Goal: Communication & Community: Answer question/provide support

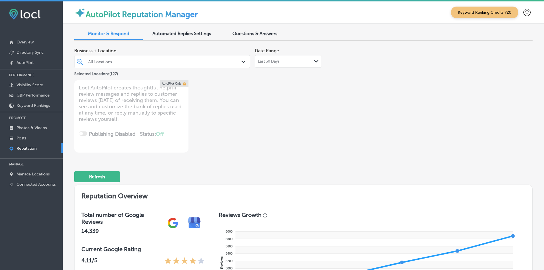
click at [39, 146] on link "Reputation" at bounding box center [31, 148] width 63 height 10
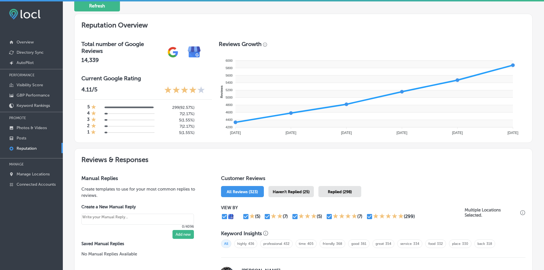
scroll to position [171, 0]
click at [285, 194] on div "Haven't Replied (25)" at bounding box center [290, 190] width 45 height 11
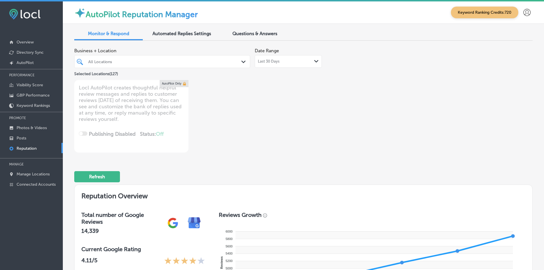
click at [152, 61] on div "All Locations" at bounding box center [165, 61] width 154 height 5
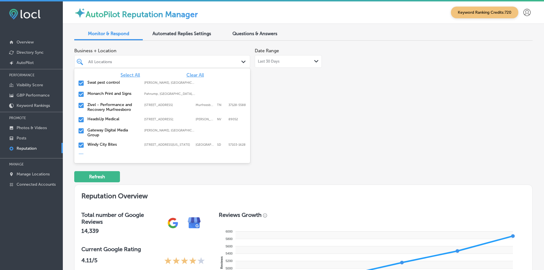
click at [196, 75] on span "Clear All" at bounding box center [194, 74] width 17 height 5
type textarea "x"
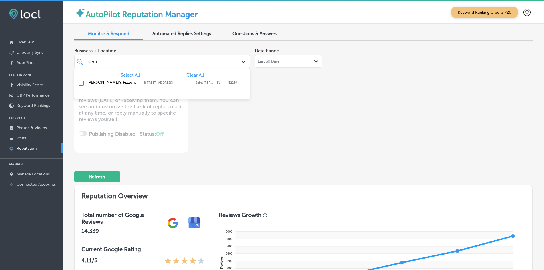
type input "seraf"
click at [186, 81] on label "[STREET_ADDRESS]" at bounding box center [168, 83] width 49 height 4
type textarea "x"
type input "seraf"
click at [275, 121] on div "Business + Location option [STREET_ADDRESS]. option [STREET_ADDRESS]. 2 results…" at bounding box center [211, 98] width 275 height 107
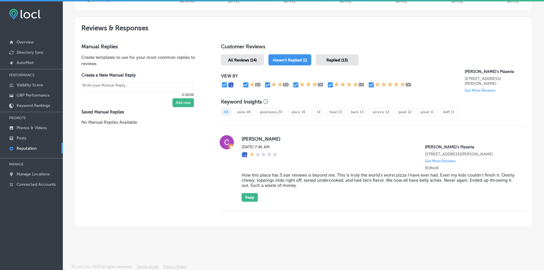
scroll to position [303, 0]
click at [245, 195] on button "Reply" at bounding box center [249, 197] width 16 height 9
type textarea "x"
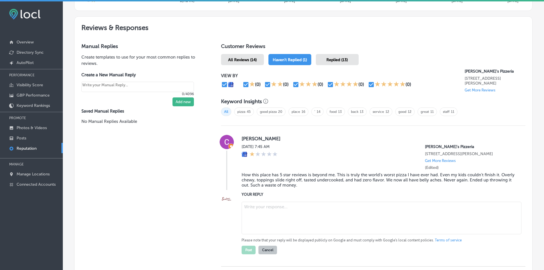
click at [275, 216] on textarea at bounding box center [381, 218] width 280 height 33
paste textarea "We sincerely apologize for your experience, [PERSON_NAME]. We take great pride …"
type textarea "We sincerely apologize for your experience, [PERSON_NAME]. We take great pride …"
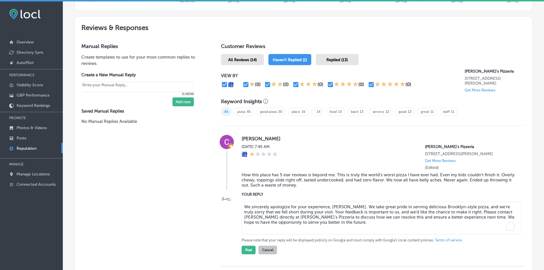
type textarea "x"
type textarea "We sincerely apologize for your experience, [PERSON_NAME]. We take great pride …"
click at [248, 251] on button "Post" at bounding box center [248, 249] width 14 height 9
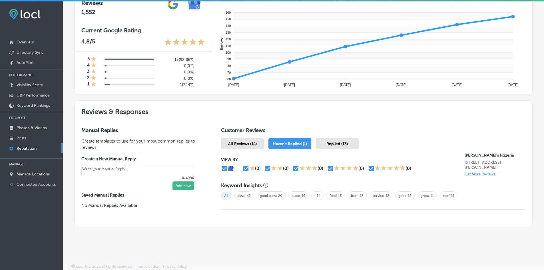
click at [286, 116] on h2 "Reviews & Responses" at bounding box center [303, 110] width 458 height 20
click at [351, 148] on div "Replied (13)" at bounding box center [337, 143] width 43 height 11
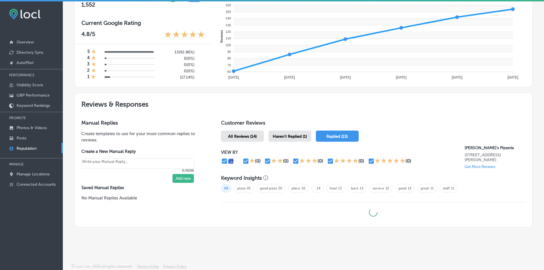
scroll to position [303, 0]
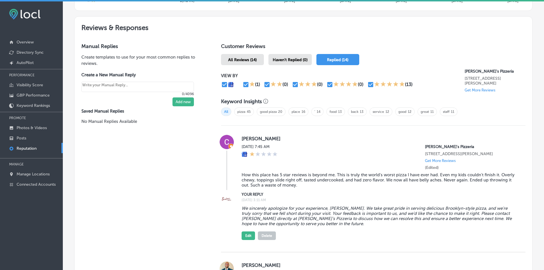
click at [279, 64] on div "Haven't Replied (0)" at bounding box center [289, 59] width 43 height 11
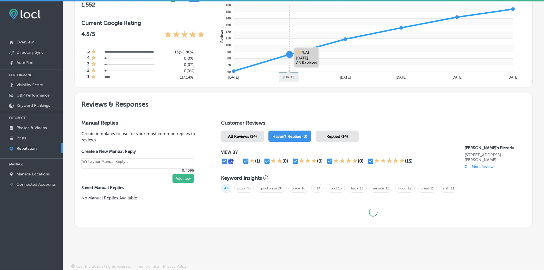
type textarea "x"
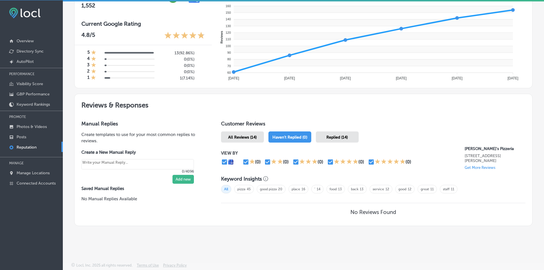
scroll to position [1, 0]
click at [380, 150] on div "VIEW BY (0) (0) (0) (0) (0) [PERSON_NAME]'s Pizzeria [STREET_ADDRESS][PERSON_NA…" at bounding box center [373, 157] width 304 height 26
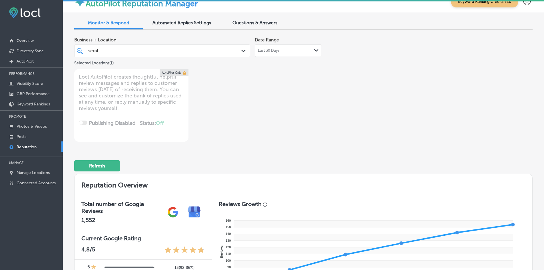
scroll to position [0, 0]
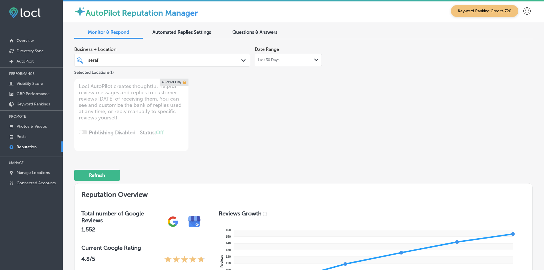
click at [328, 136] on div "Business + Location seraf seraf Path Created with Sketch. Selected Locations ( …" at bounding box center [211, 97] width 275 height 107
click at [328, 135] on div "Business + Location seraf seraf Path Created with Sketch. Selected Locations ( …" at bounding box center [211, 97] width 275 height 107
